Goal: Task Accomplishment & Management: Manage account settings

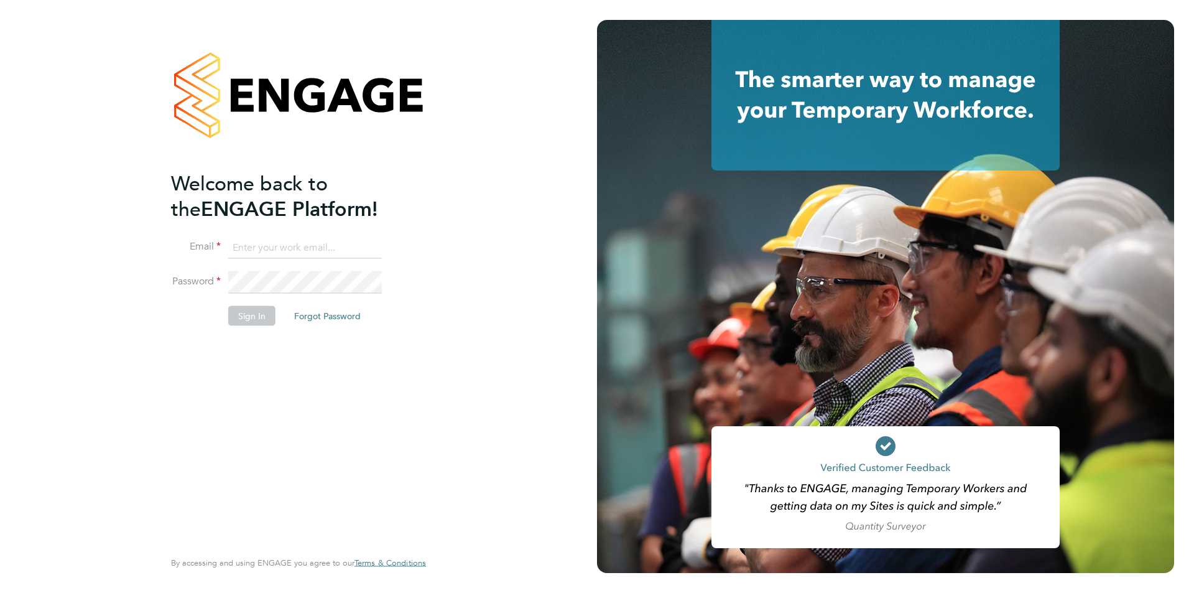
type input "[EMAIL_ADDRESS][DOMAIN_NAME]"
click at [177, 309] on li "Sign In Forgot Password" at bounding box center [292, 321] width 242 height 32
click at [238, 328] on li "Sign In Forgot Password" at bounding box center [292, 321] width 242 height 32
click at [241, 321] on button "Sign In" at bounding box center [251, 315] width 47 height 20
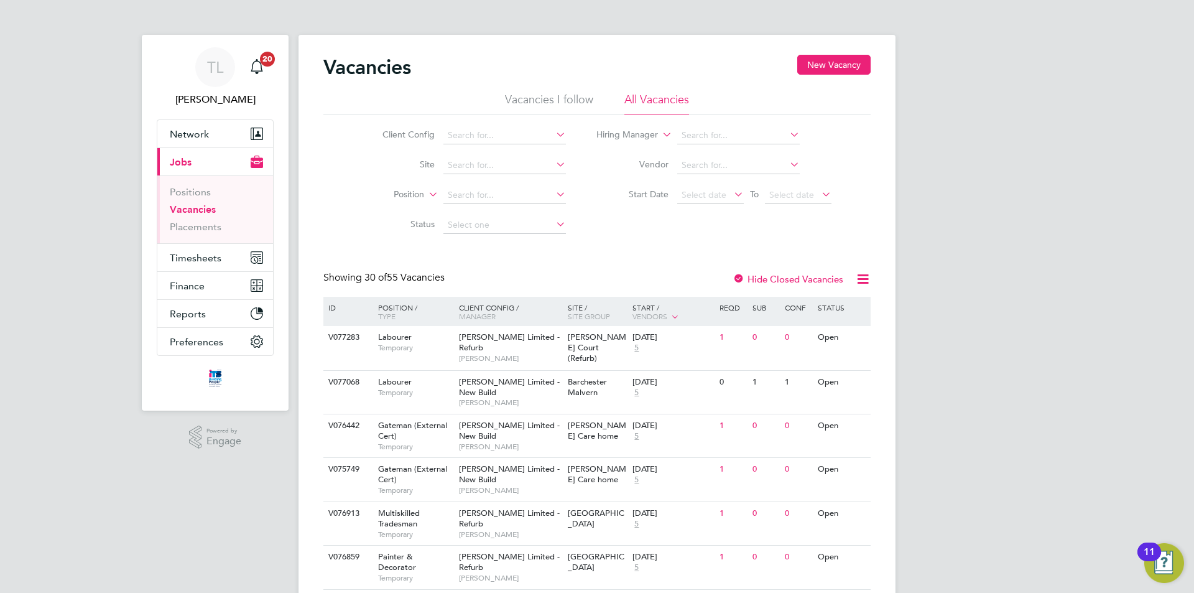
click at [203, 214] on link "Vacancies" at bounding box center [193, 209] width 46 height 12
click at [198, 258] on span "Timesheets" at bounding box center [196, 258] width 52 height 12
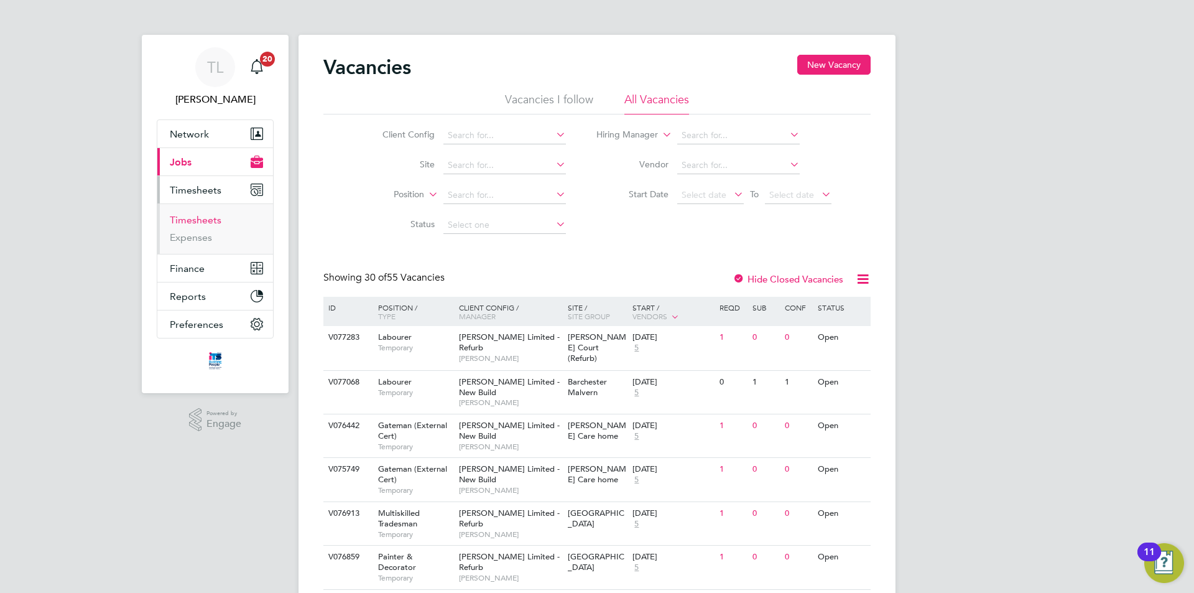
click at [211, 223] on link "Timesheets" at bounding box center [196, 220] width 52 height 12
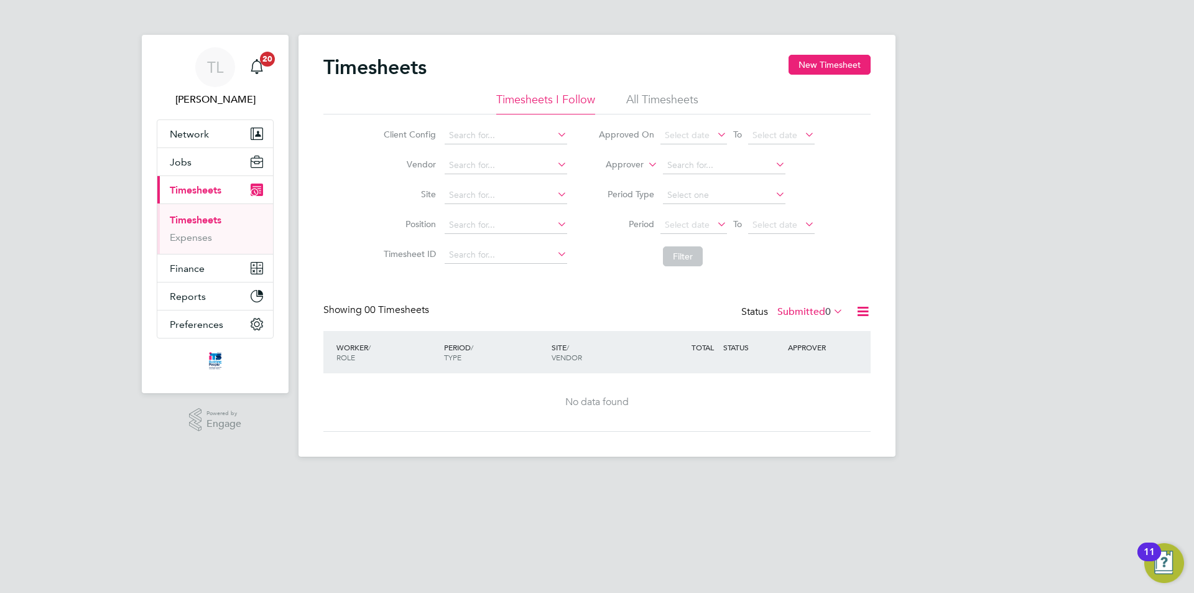
click at [215, 187] on span "Timesheets" at bounding box center [196, 190] width 52 height 12
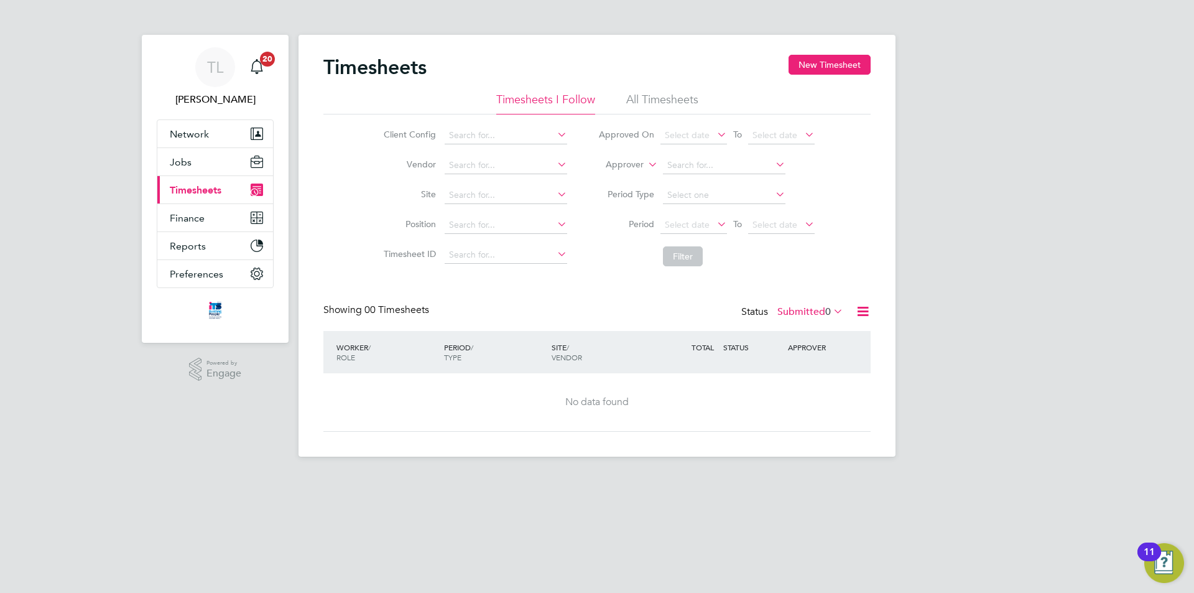
click at [215, 187] on span "Timesheets" at bounding box center [196, 190] width 52 height 12
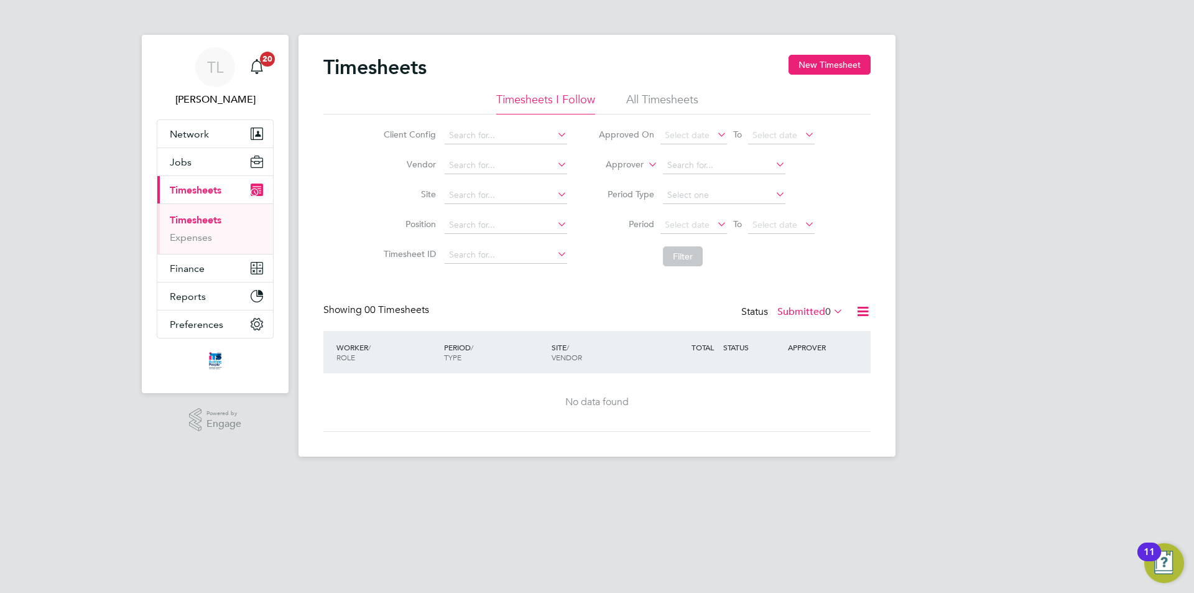
click at [215, 187] on span "Timesheets" at bounding box center [196, 190] width 52 height 12
click at [475, 189] on input at bounding box center [506, 195] width 122 height 17
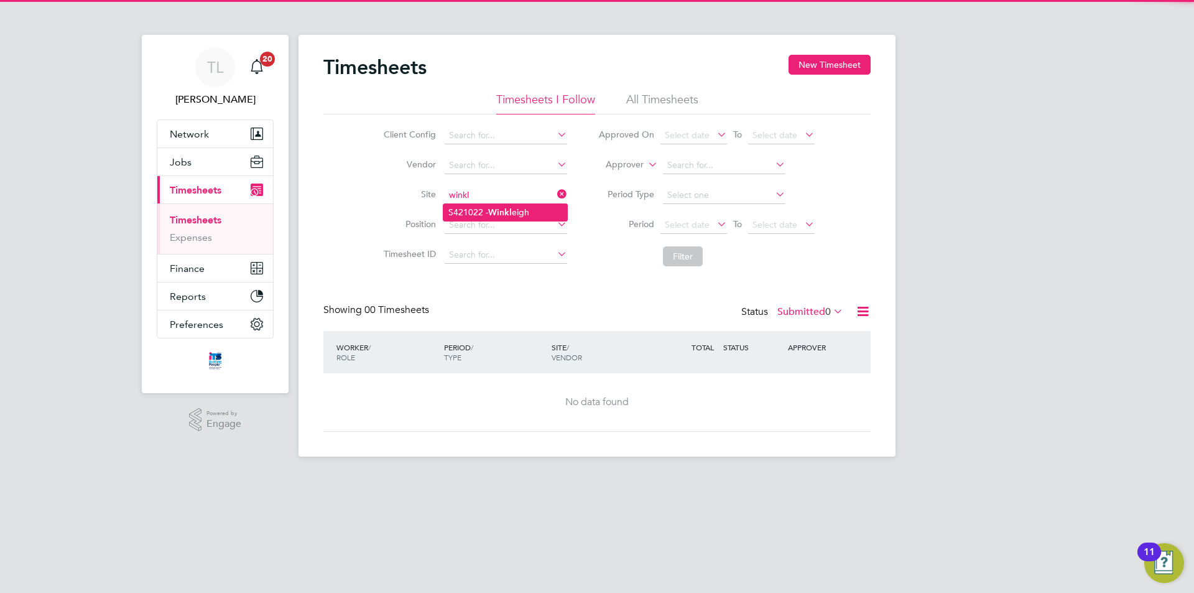
click at [495, 211] on b "Winkl" at bounding box center [500, 212] width 24 height 11
type input "S421022 - Winkleigh"
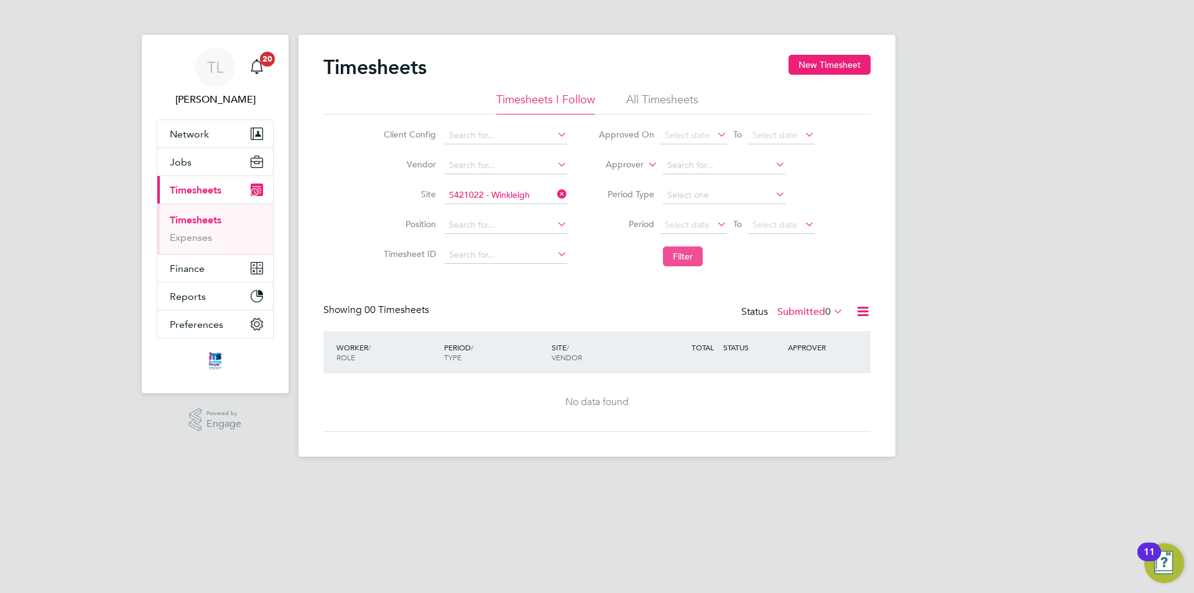
click at [683, 248] on button "Filter" at bounding box center [683, 256] width 40 height 20
click at [183, 161] on span "Jobs" at bounding box center [181, 162] width 22 height 12
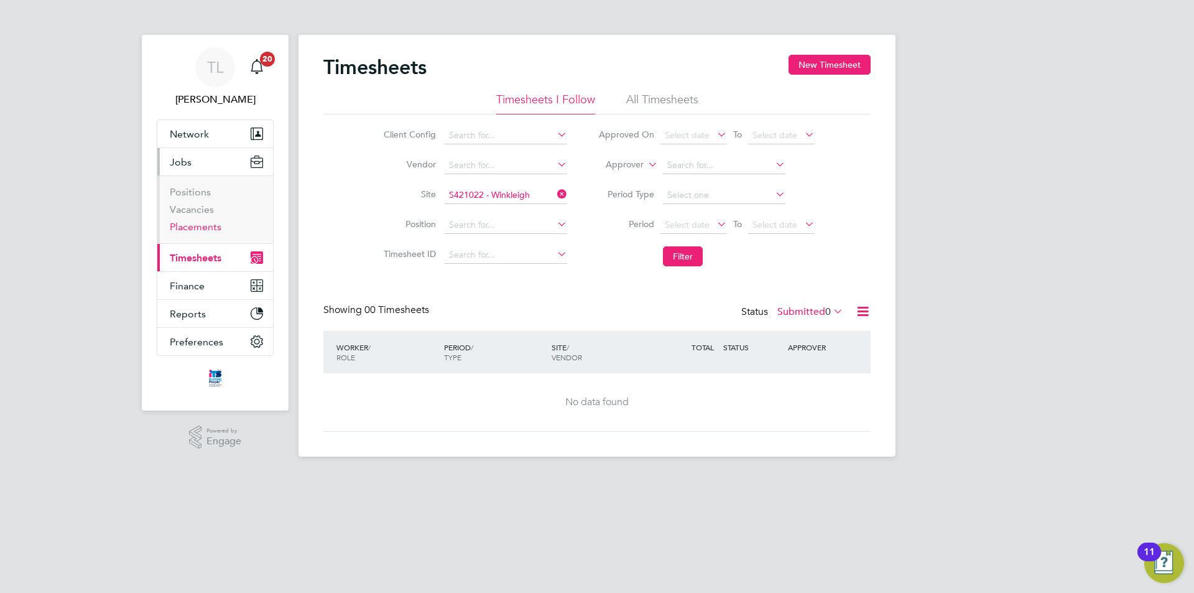
click at [209, 224] on link "Placements" at bounding box center [196, 227] width 52 height 12
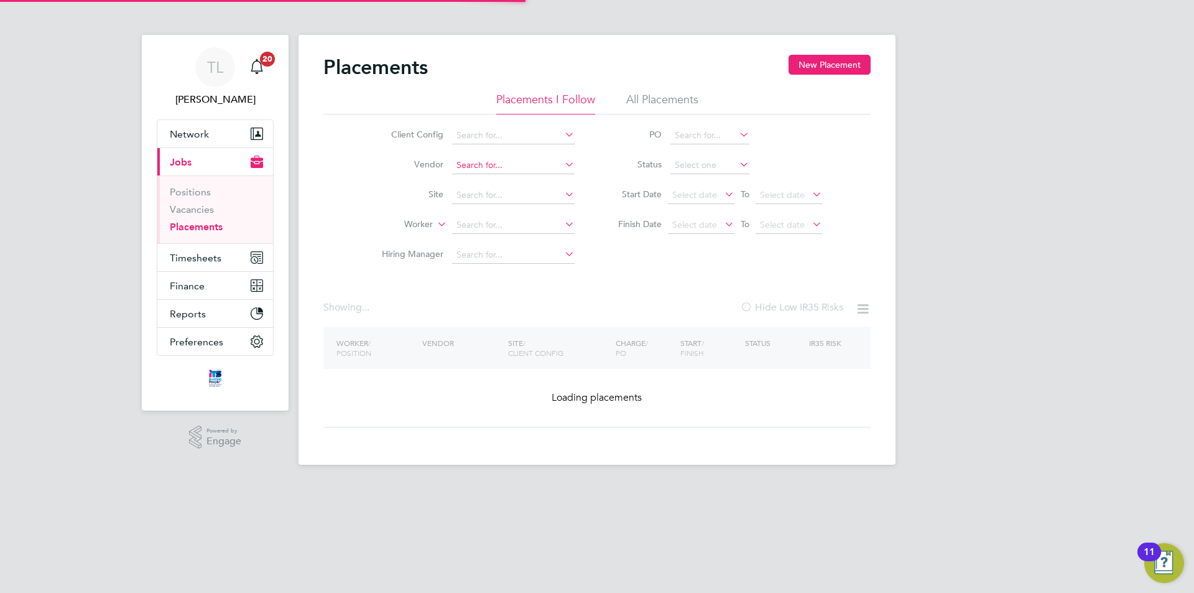
click at [484, 173] on div "Placements New Placement Placements I Follow All Placements Client Config Vendo…" at bounding box center [596, 250] width 597 height 430
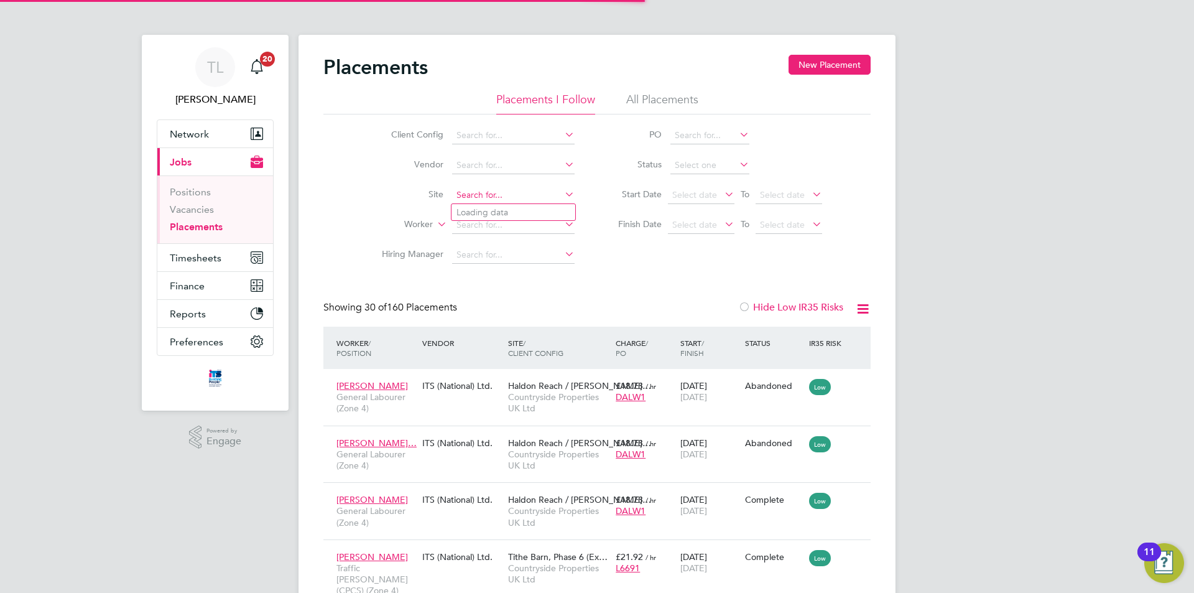
click at [481, 194] on input at bounding box center [513, 195] width 122 height 17
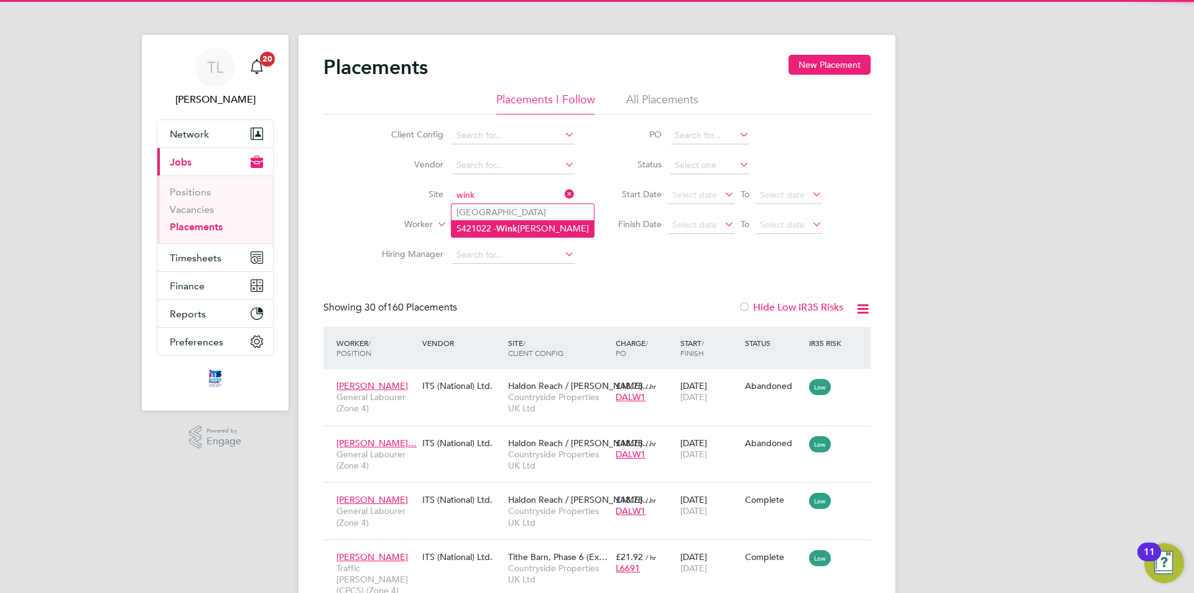
click at [506, 227] on b "Wink" at bounding box center [506, 228] width 21 height 11
type input "S421022 - Winkleigh"
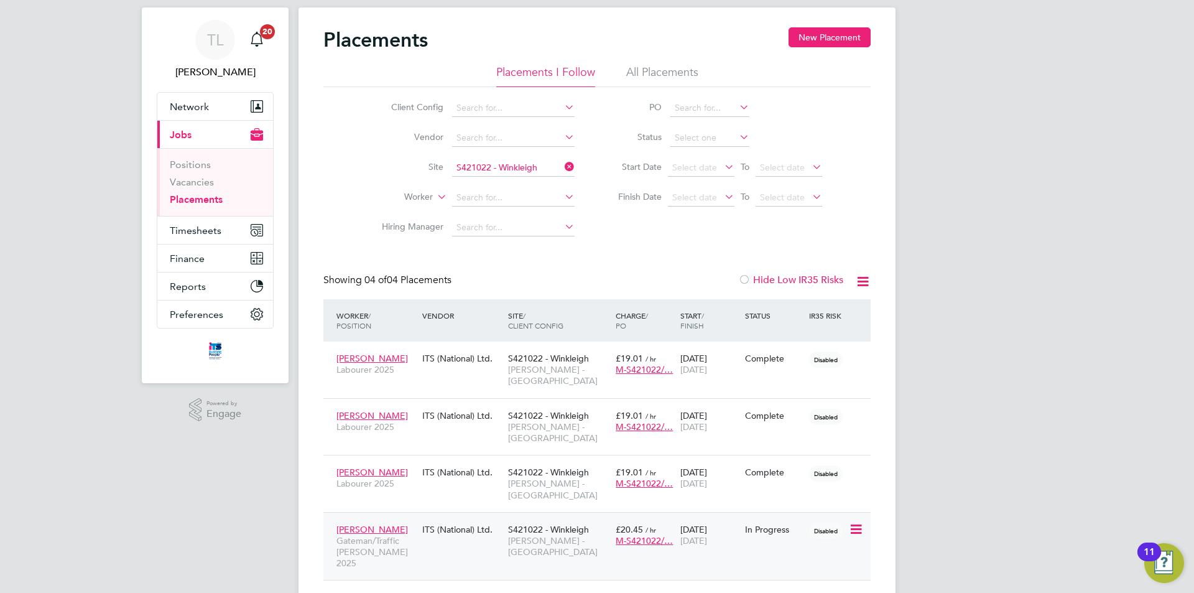
click at [856, 522] on icon at bounding box center [855, 529] width 12 height 15
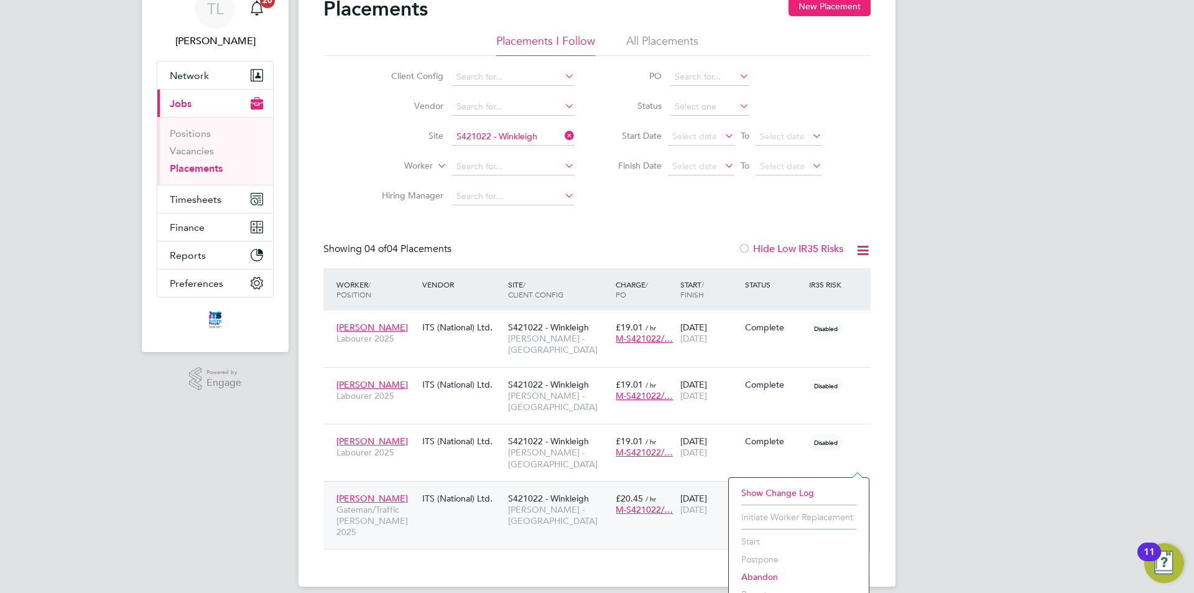
scroll to position [75, 0]
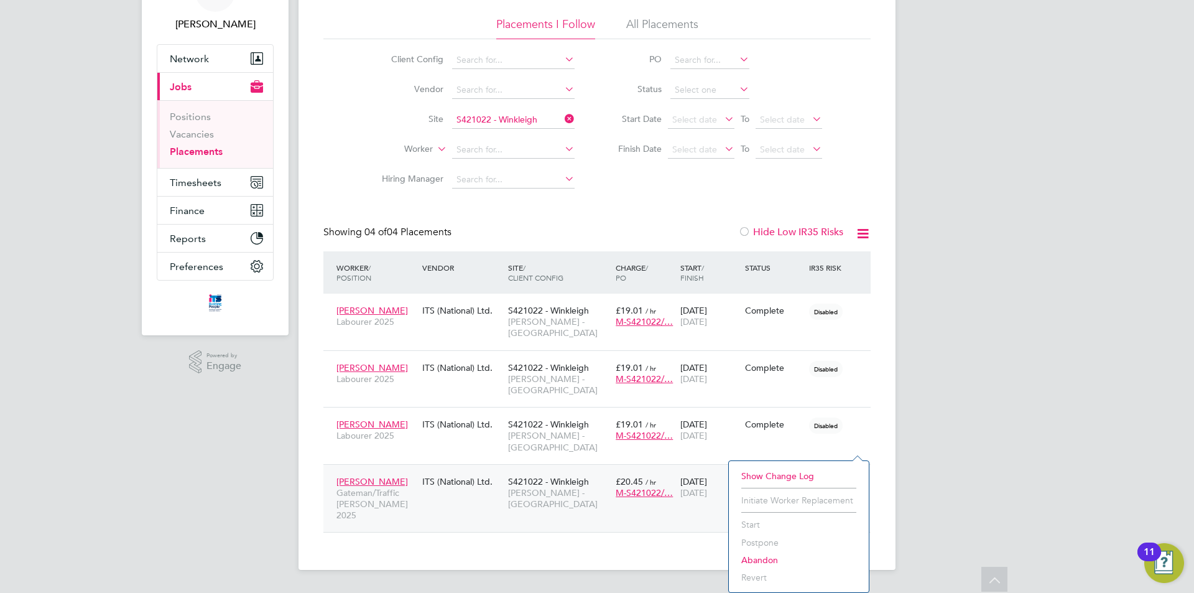
click at [485, 468] on div "[PERSON_NAME] [PERSON_NAME]/Traffic [PERSON_NAME] 2025 ITS (National) Ltd. S421…" at bounding box center [596, 498] width 547 height 68
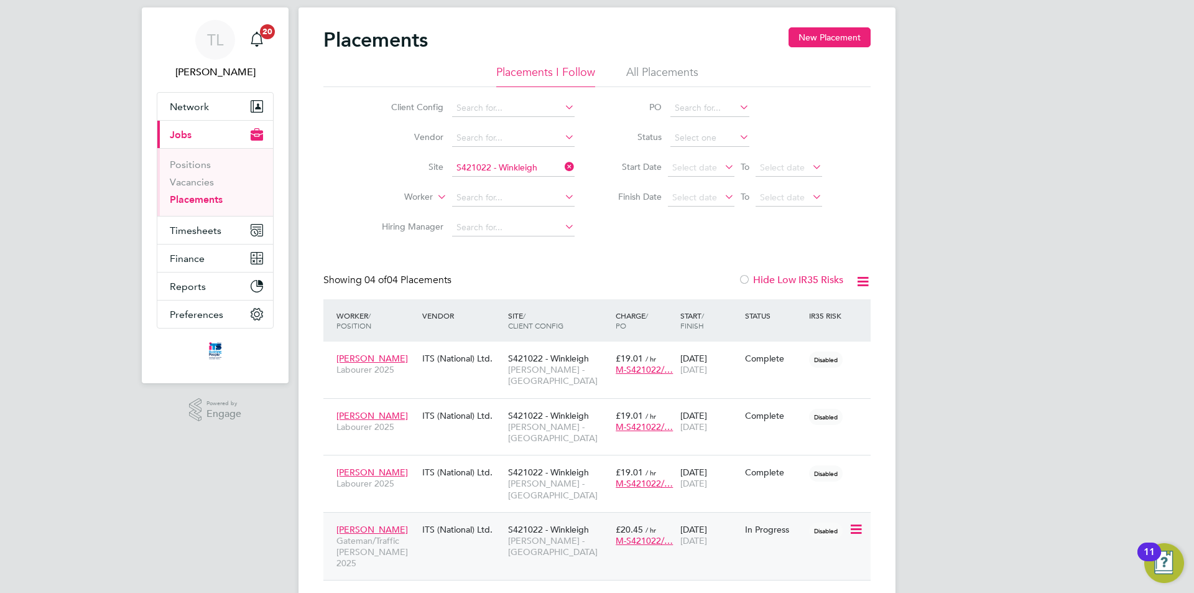
click at [392, 524] on div "[PERSON_NAME] [PERSON_NAME]/Traffic [PERSON_NAME] 2025" at bounding box center [376, 546] width 86 height 58
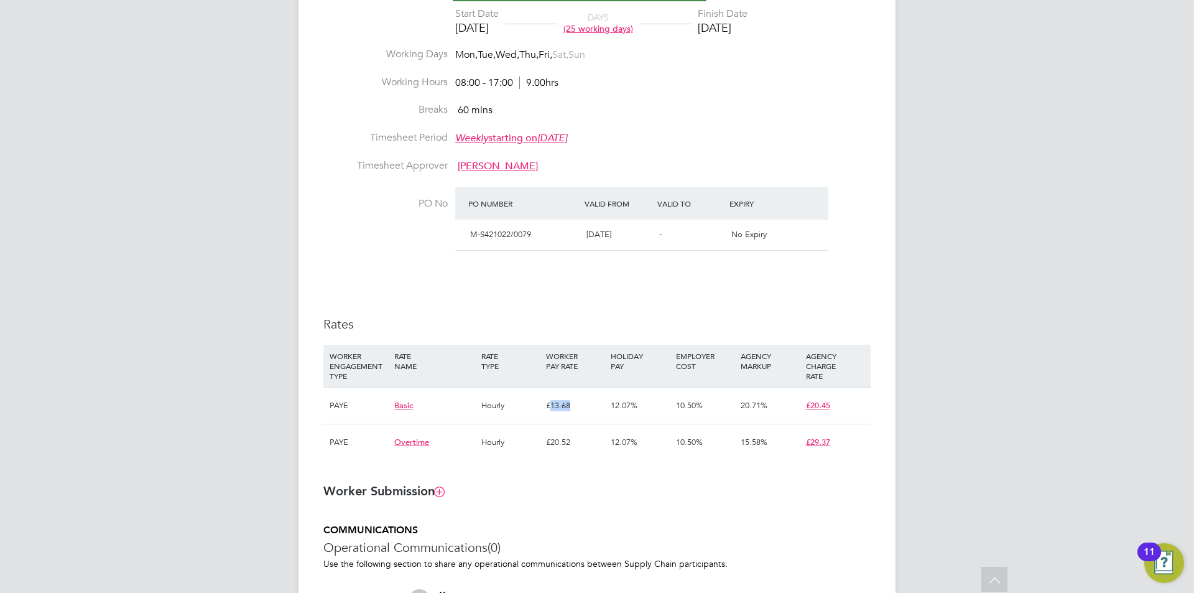
drag, startPoint x: 569, startPoint y: 401, endPoint x: 548, endPoint y: 404, distance: 20.7
click at [548, 404] on div "£13.68" at bounding box center [575, 405] width 65 height 36
